Goal: Information Seeking & Learning: Learn about a topic

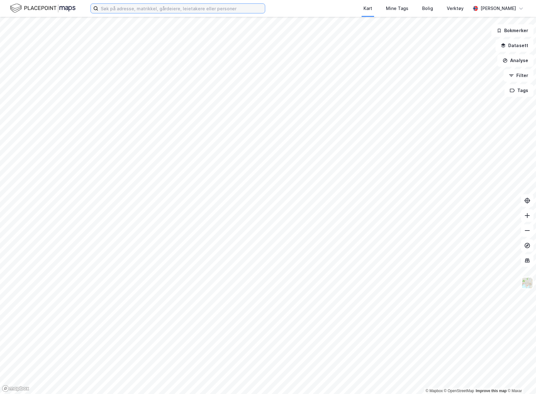
click at [174, 11] on input at bounding box center [181, 8] width 166 height 9
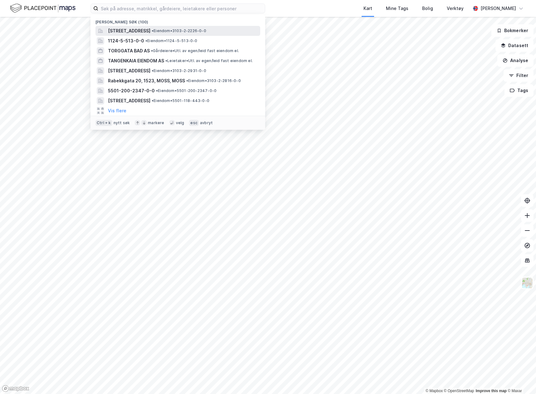
click at [150, 29] on span "[STREET_ADDRESS]" at bounding box center [129, 30] width 42 height 7
